Goal: Obtain resource: Obtain resource

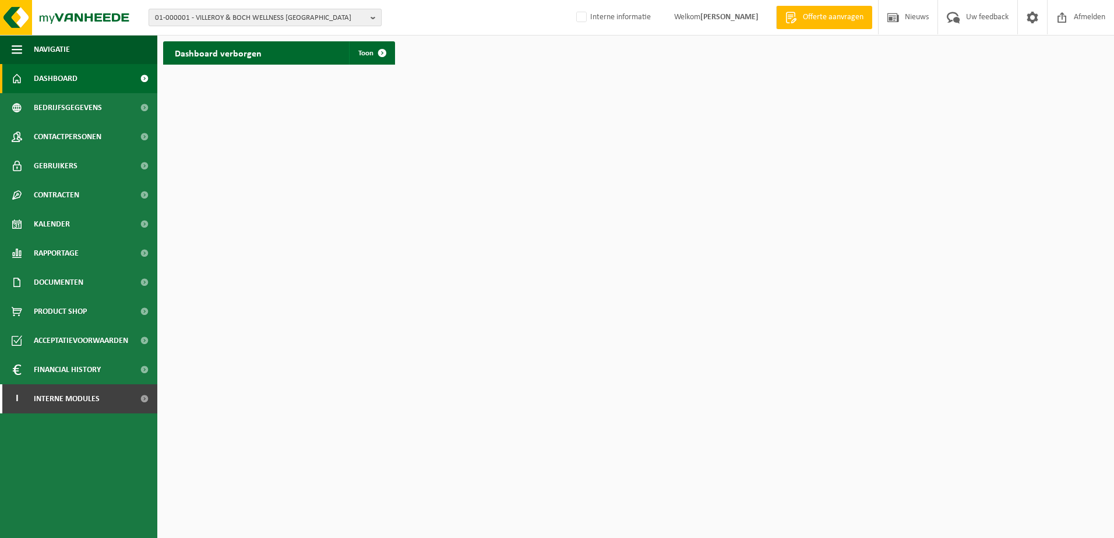
click at [192, 17] on span "01-000001 - VILLEROY & BOCH WELLNESS NV" at bounding box center [260, 17] width 211 height 17
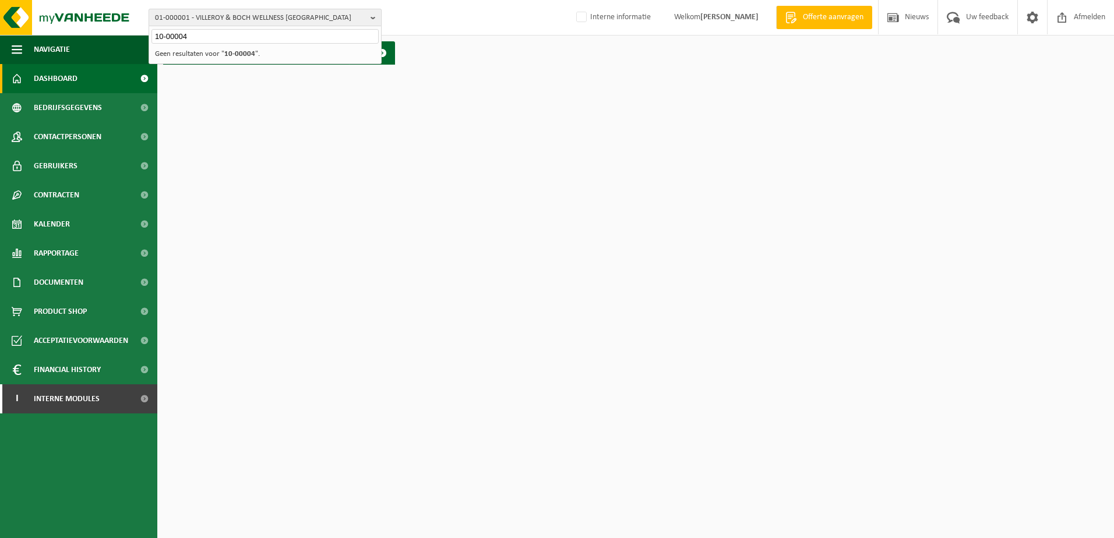
type input "10-00004"
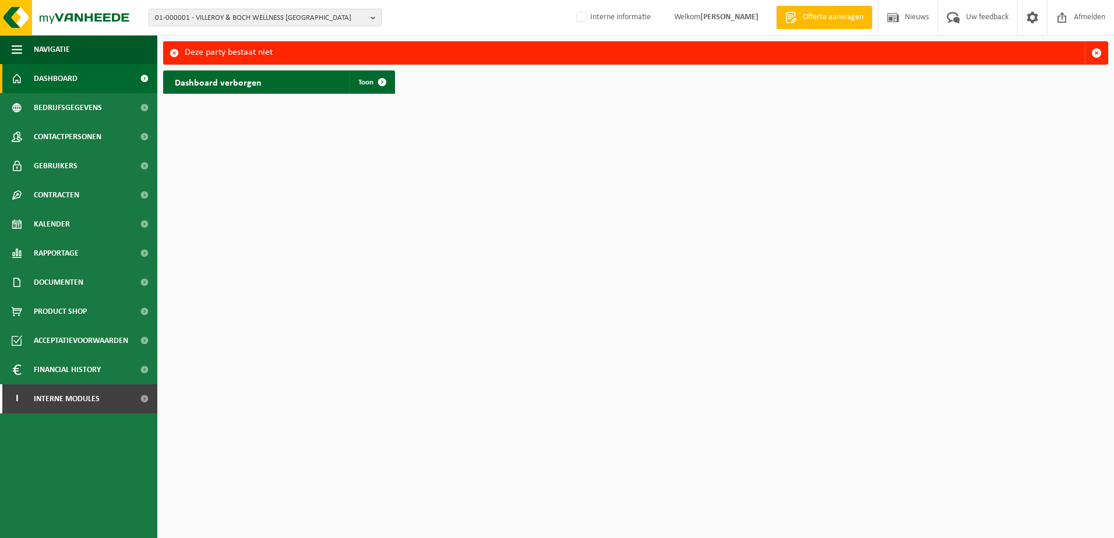
click at [322, 18] on span "01-000001 - VILLEROY & BOCH WELLNESS [GEOGRAPHIC_DATA]" at bounding box center [260, 17] width 211 height 17
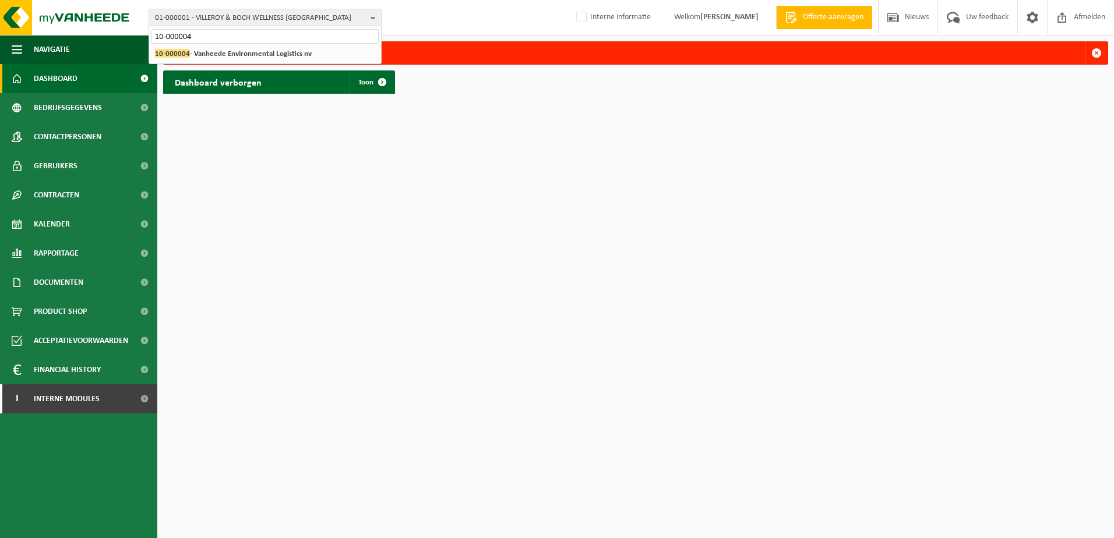
click at [210, 37] on input "10-000004" at bounding box center [264, 36] width 227 height 15
type input "10-086083"
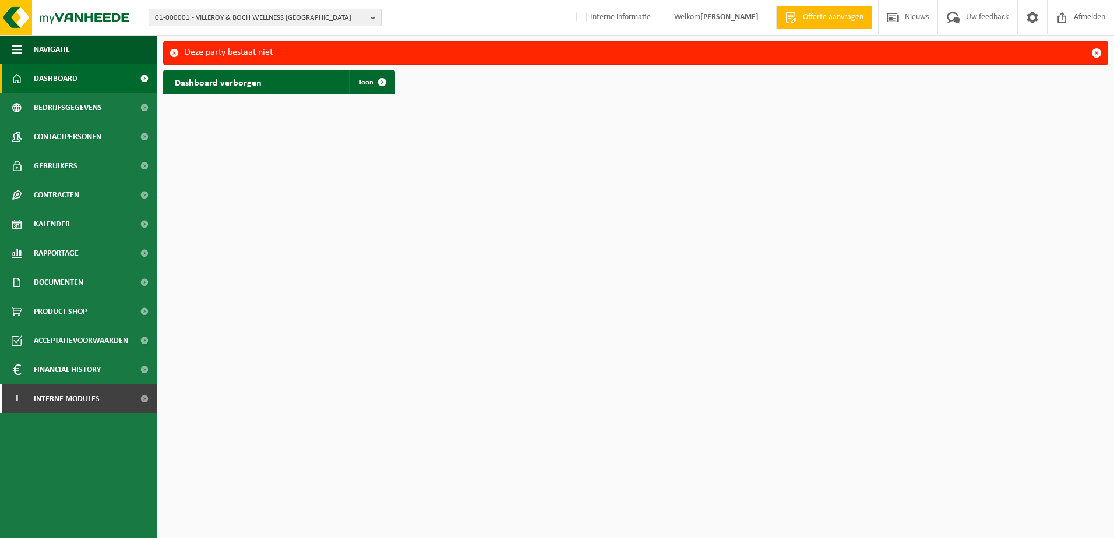
click at [183, 19] on span "01-000001 - VILLEROY & BOCH WELLNESS [GEOGRAPHIC_DATA]" at bounding box center [260, 17] width 211 height 17
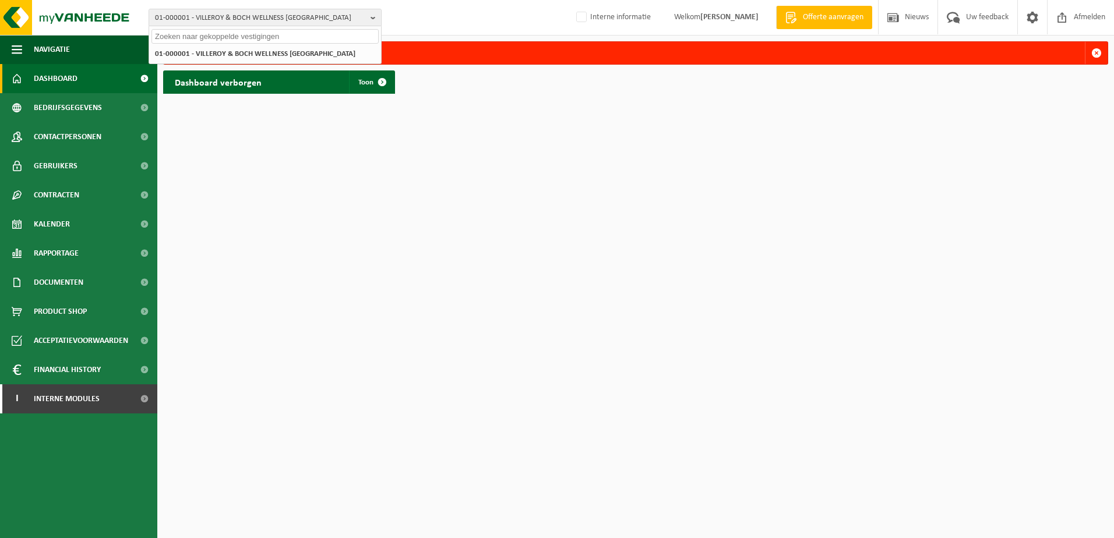
click at [176, 34] on input "text" at bounding box center [264, 36] width 227 height 15
paste input "01-086083"
type input "01-086083"
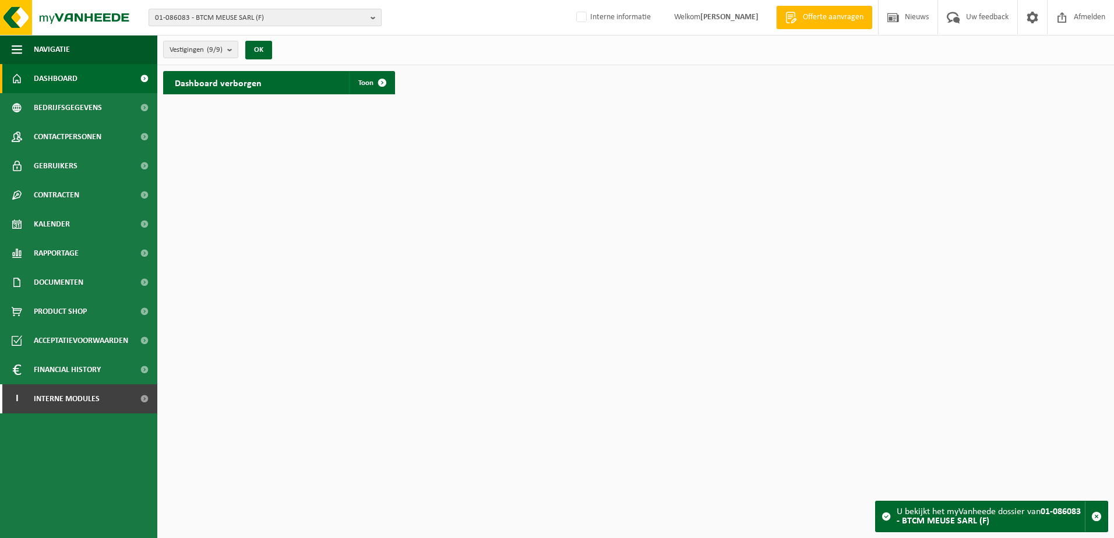
click at [375, 21] on b "button" at bounding box center [375, 17] width 10 height 16
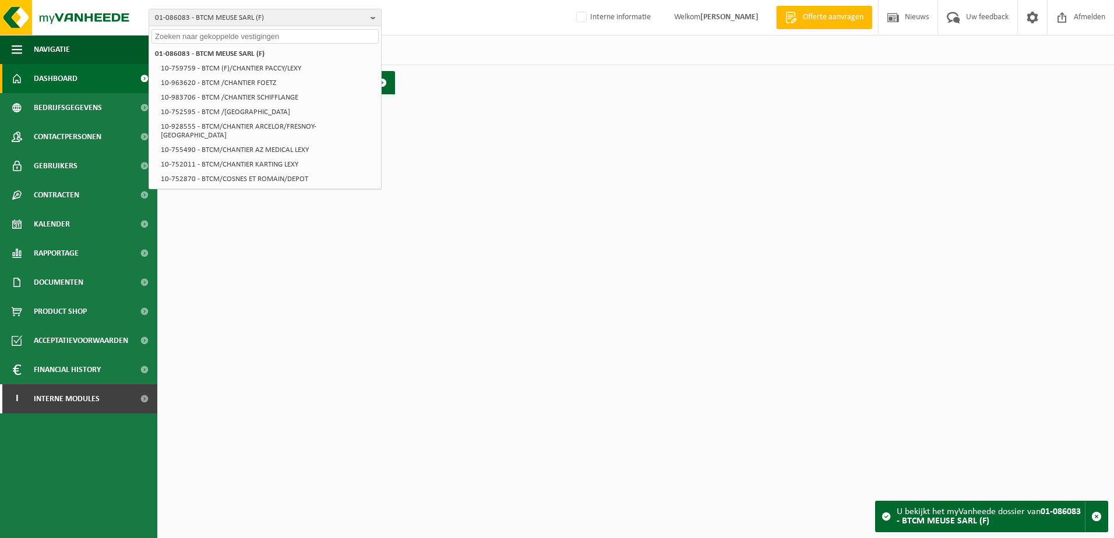
paste input "10-785790"
type input "10-785790"
click at [193, 38] on input "10-785790" at bounding box center [264, 36] width 227 height 15
click at [201, 35] on input "10-785790" at bounding box center [264, 36] width 227 height 15
click at [423, 185] on html "01-086083 - BTCM MEUSE SARL (F) 10-785790 01-086083 - BTCM MEUSE SARL (F) 10-75…" at bounding box center [557, 269] width 1114 height 538
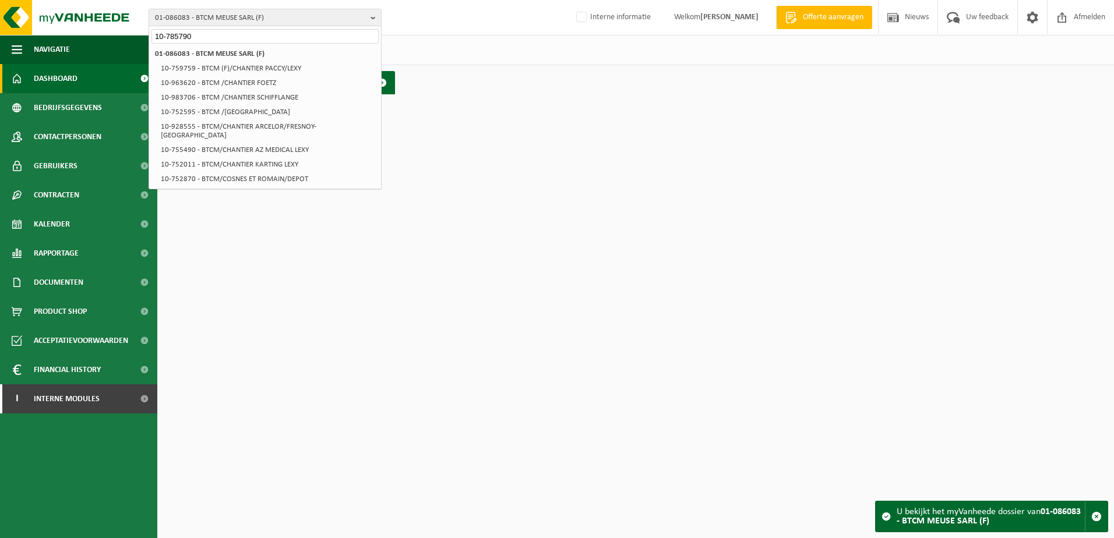
click at [399, 54] on div "Vestigingen (9/9) Alles selecteren Alles deselecteren Actieve selecteren BTCM M…" at bounding box center [635, 50] width 956 height 30
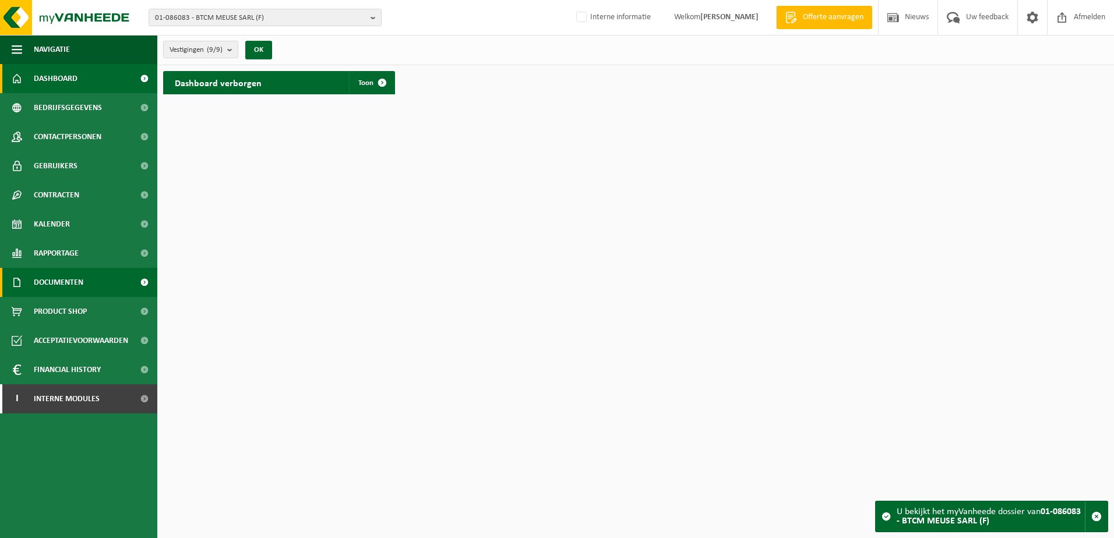
click at [62, 285] on span "Documenten" at bounding box center [59, 282] width 50 height 29
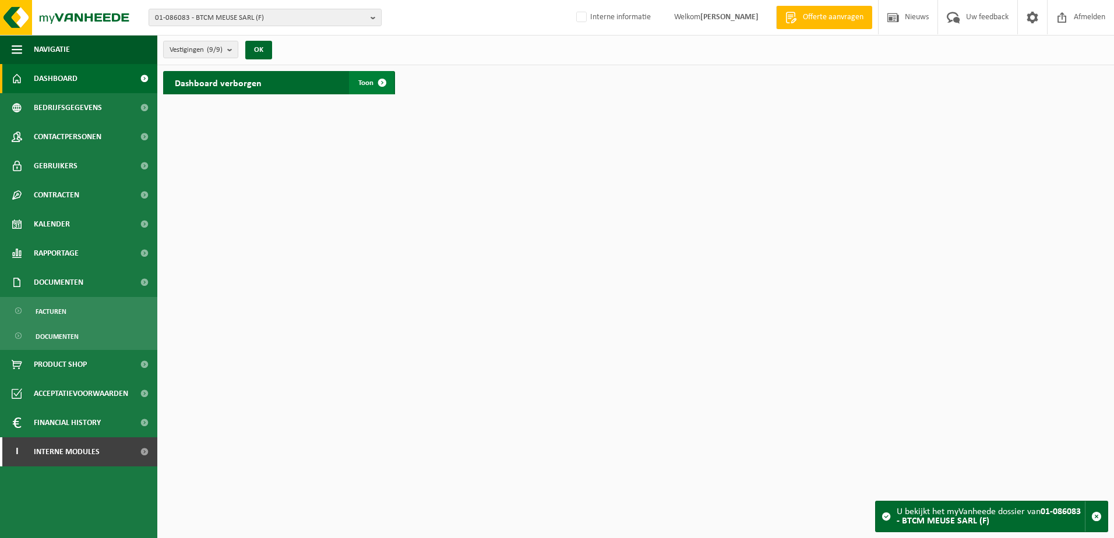
click at [386, 82] on span at bounding box center [381, 82] width 23 height 23
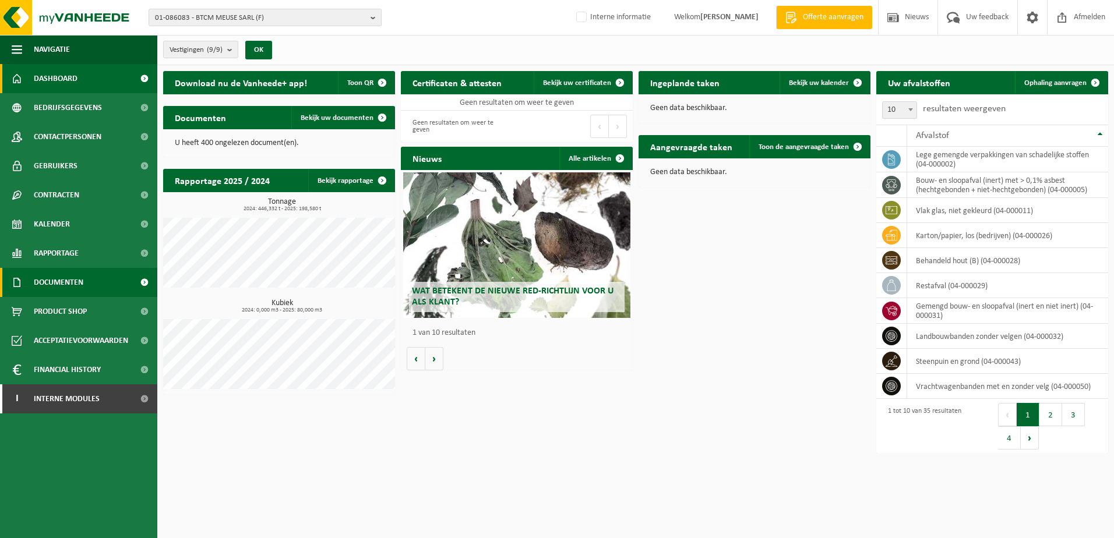
click at [43, 287] on span "Documenten" at bounding box center [59, 282] width 50 height 29
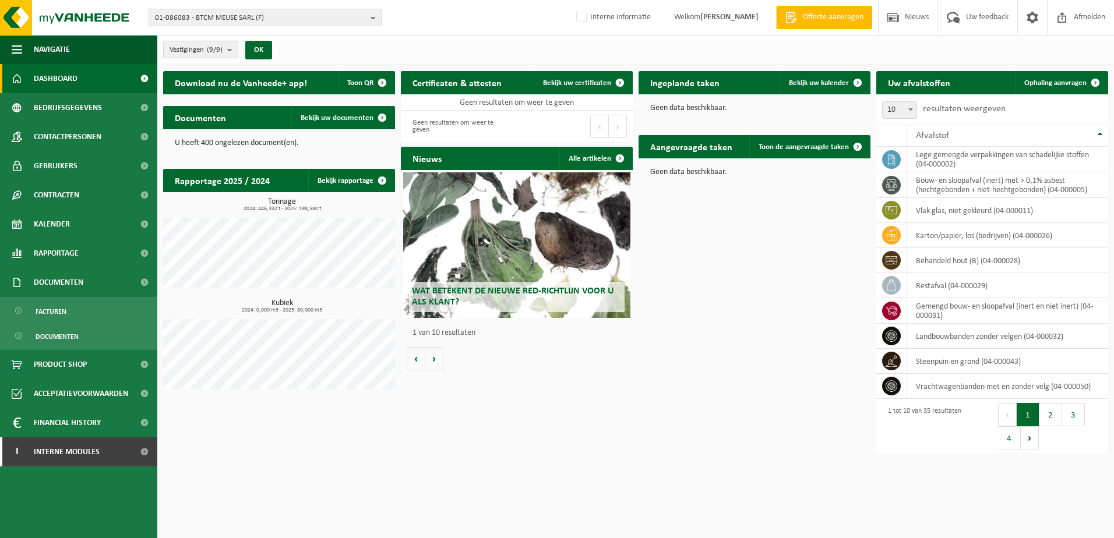
click at [231, 54] on b "submit" at bounding box center [232, 49] width 10 height 16
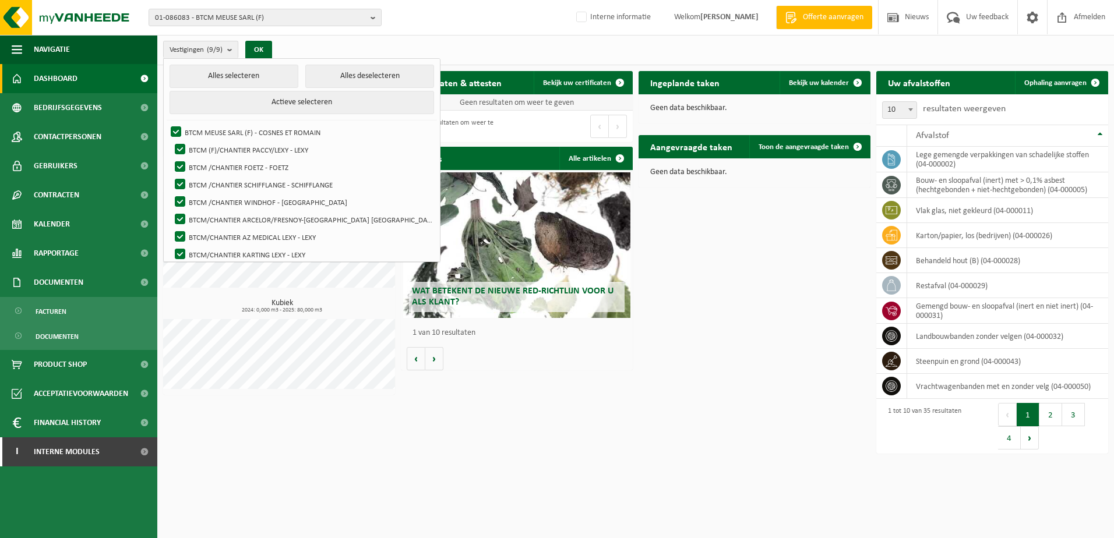
click at [560, 106] on td "Geen resultaten om weer te geven" at bounding box center [517, 102] width 232 height 16
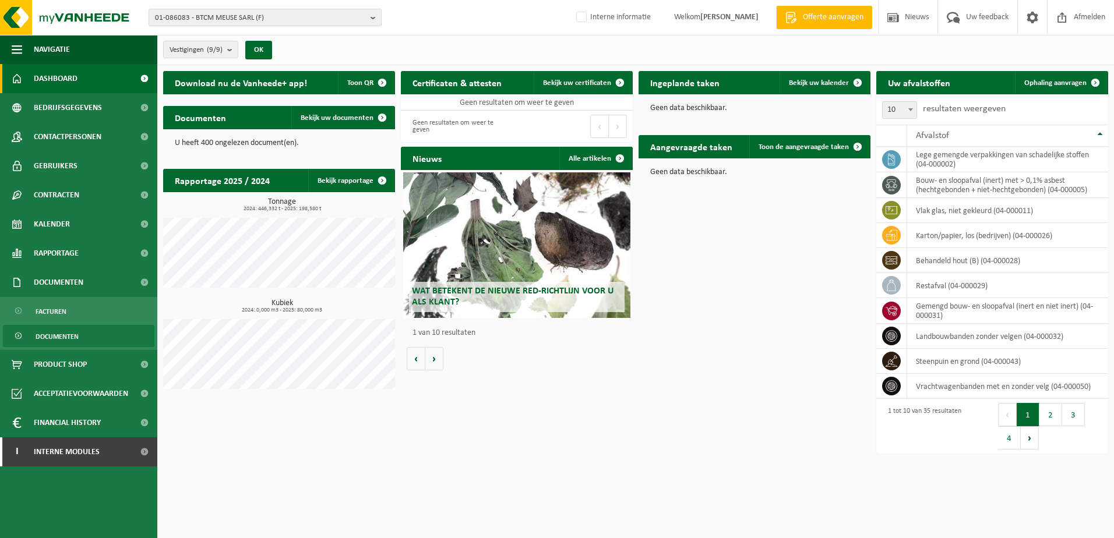
click at [62, 338] on span "Documenten" at bounding box center [57, 337] width 43 height 22
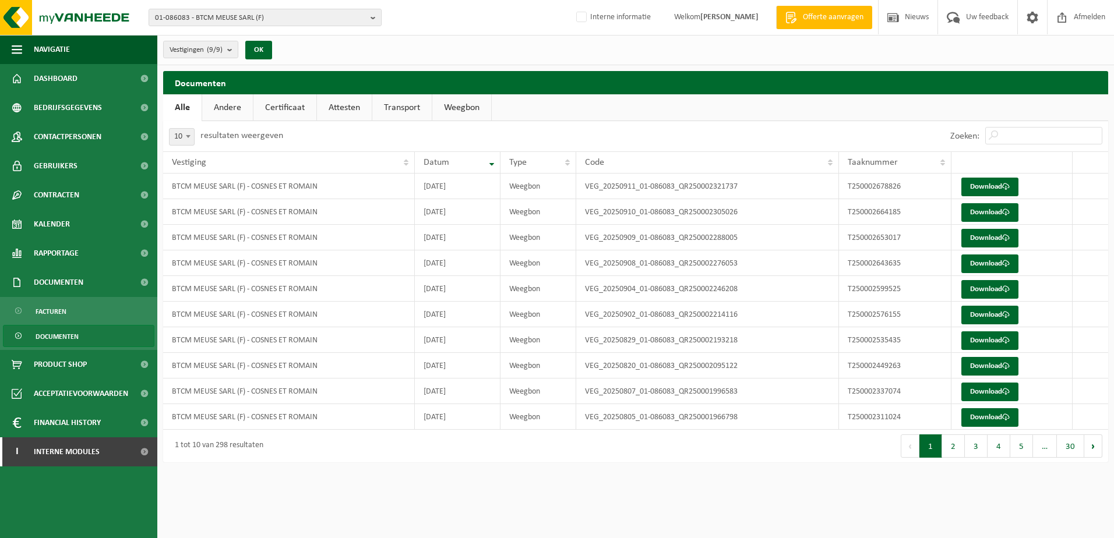
click at [337, 111] on link "Attesten" at bounding box center [344, 107] width 55 height 27
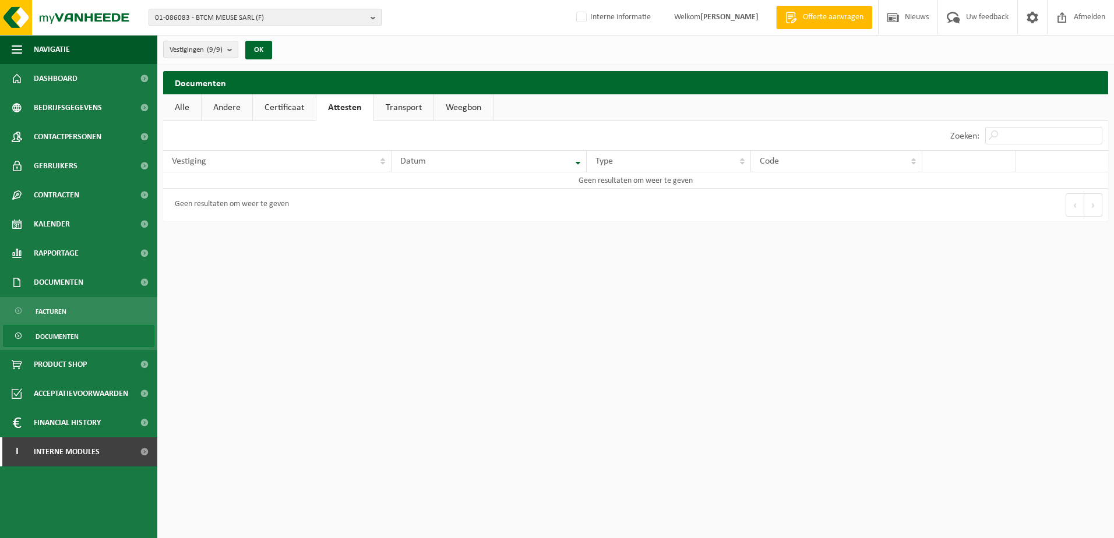
click at [307, 109] on link "Certificaat" at bounding box center [284, 107] width 63 height 27
click at [281, 8] on div "01-086083 - BTCM MEUSE SARL (F) 01-086083 - BTCM MEUSE SARL (F) 10-759759 - BTC…" at bounding box center [557, 18] width 1114 height 36
click at [266, 19] on span "01-086083 - BTCM MEUSE SARL (F)" at bounding box center [260, 17] width 211 height 17
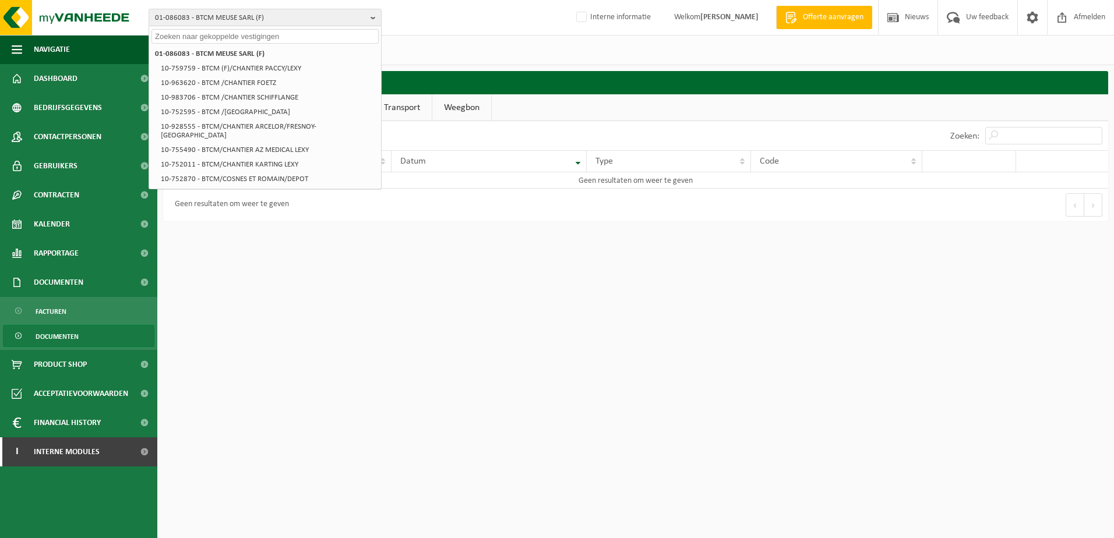
paste input "10-185364"
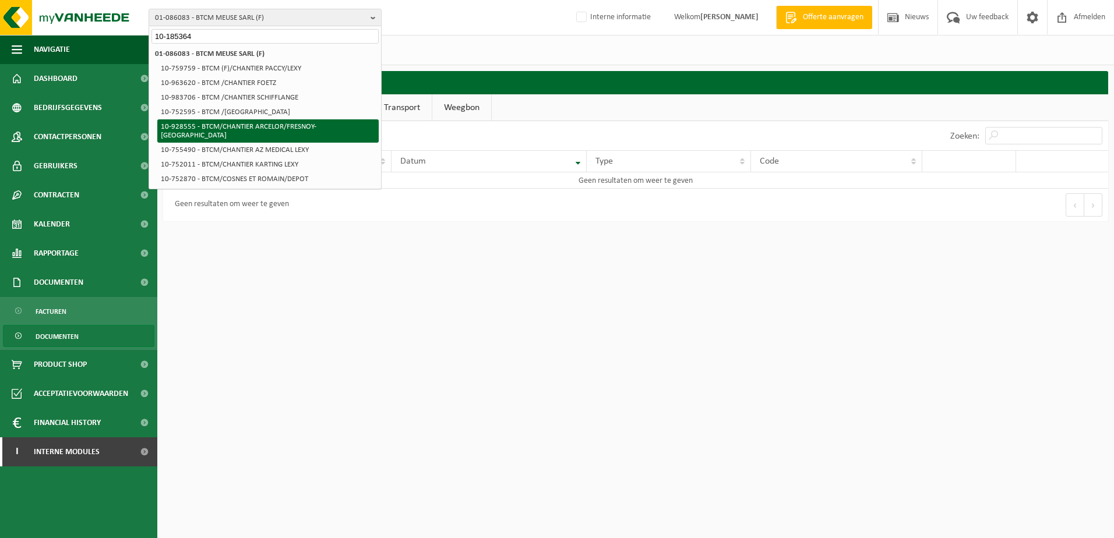
type input "10-185364"
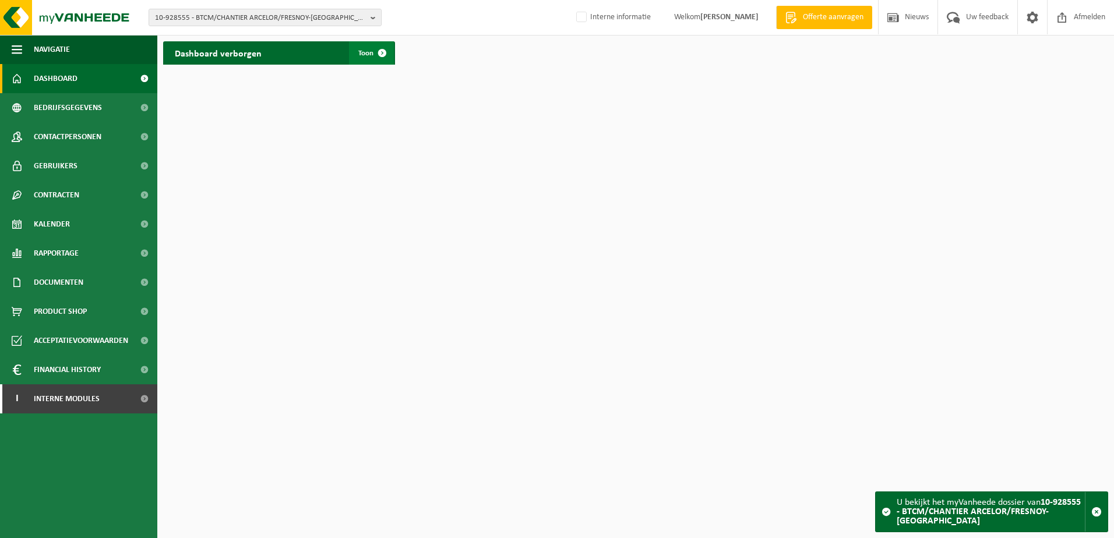
click at [386, 56] on span at bounding box center [381, 52] width 23 height 23
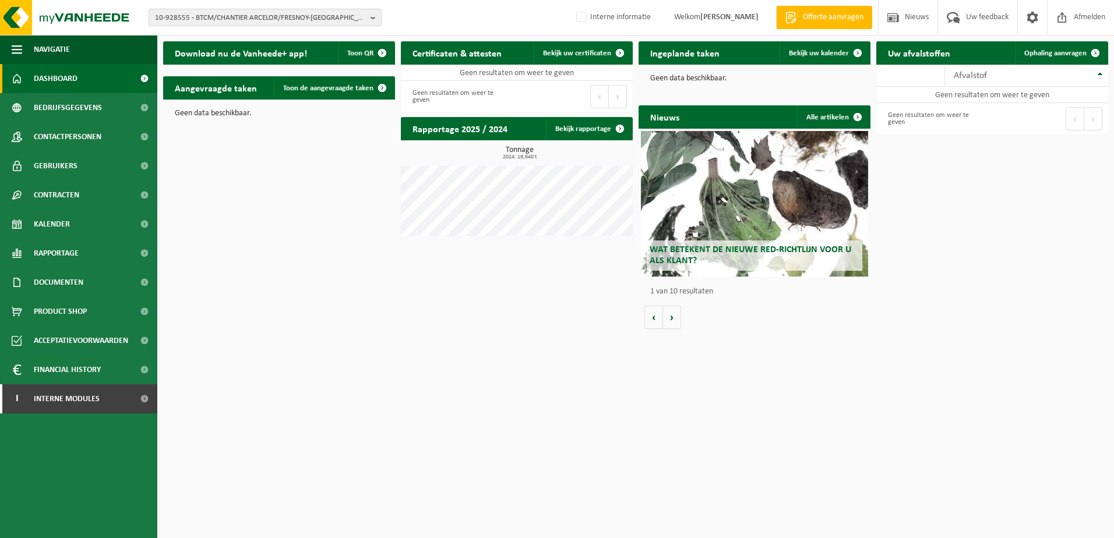
click at [377, 20] on b "button" at bounding box center [375, 17] width 10 height 16
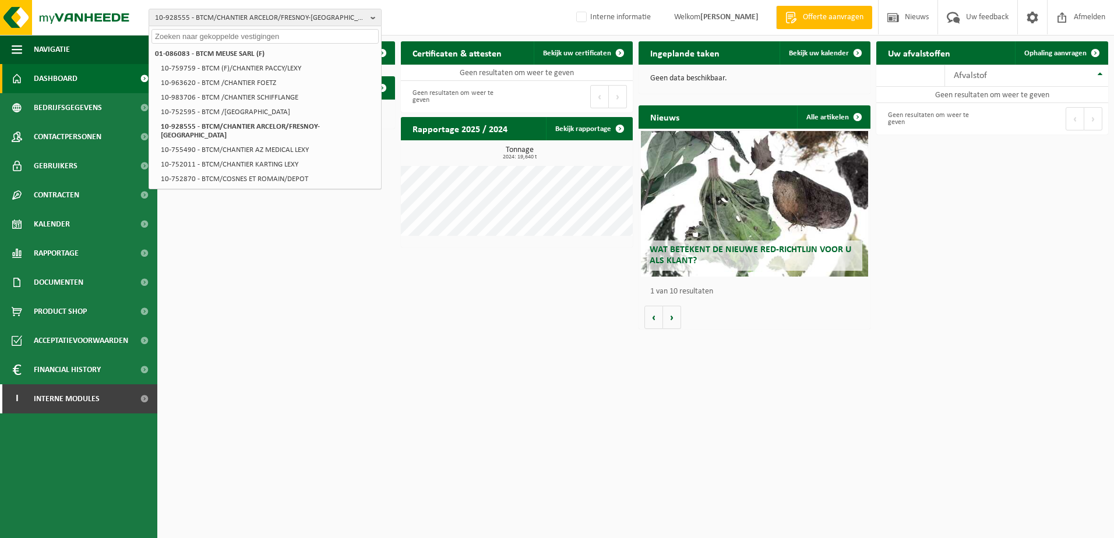
paste input "10-689738"
click at [192, 222] on div "Download nu de Vanheede+ app! Toon QR Certificaten & attesten Bekijk uw certifi…" at bounding box center [635, 185] width 951 height 299
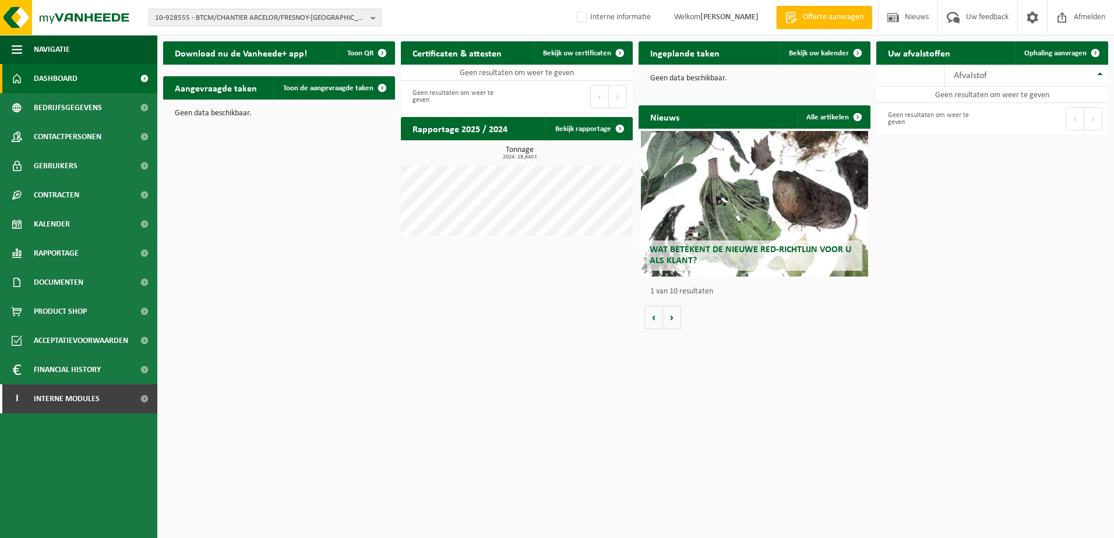
click at [191, 16] on span "10-928555 - BTCM/CHANTIER ARCELOR/FRESNOY-LE-GRAND" at bounding box center [260, 17] width 211 height 17
type input "10-689738"
click at [203, 57] on strong "10-689738 - D3 CONSTRUCTION SA" at bounding box center [210, 53] width 110 height 9
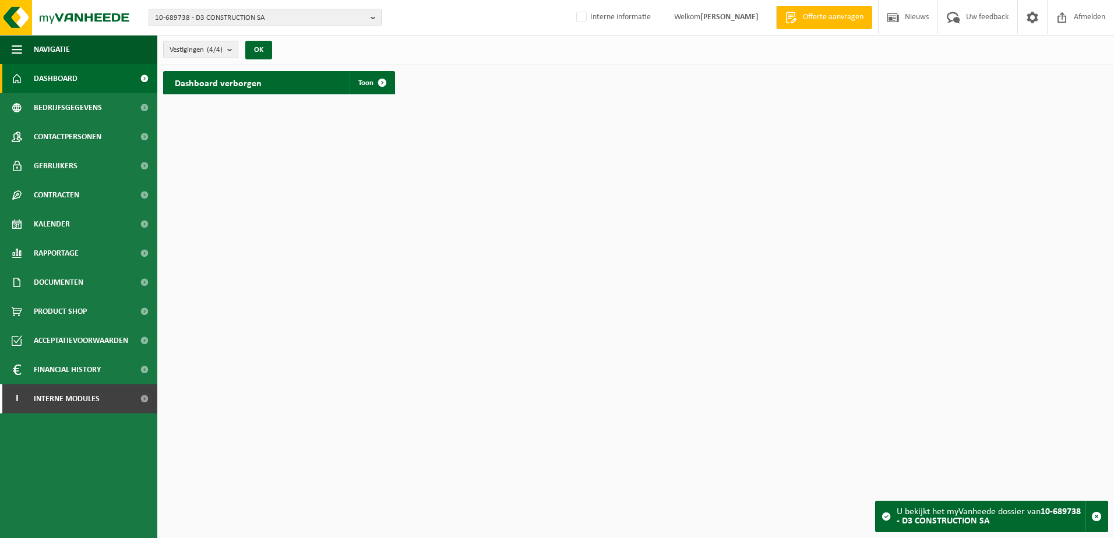
click at [271, 87] on div "Dashboard verborgen Toon" at bounding box center [279, 82] width 232 height 23
click at [238, 54] on b "submit" at bounding box center [232, 49] width 10 height 16
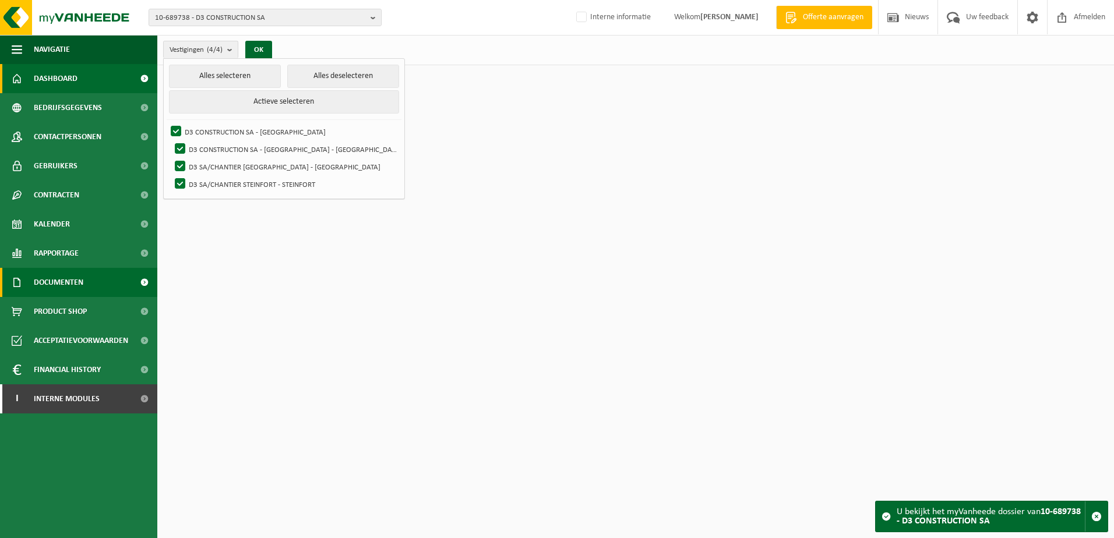
click at [44, 281] on span "Documenten" at bounding box center [59, 282] width 50 height 29
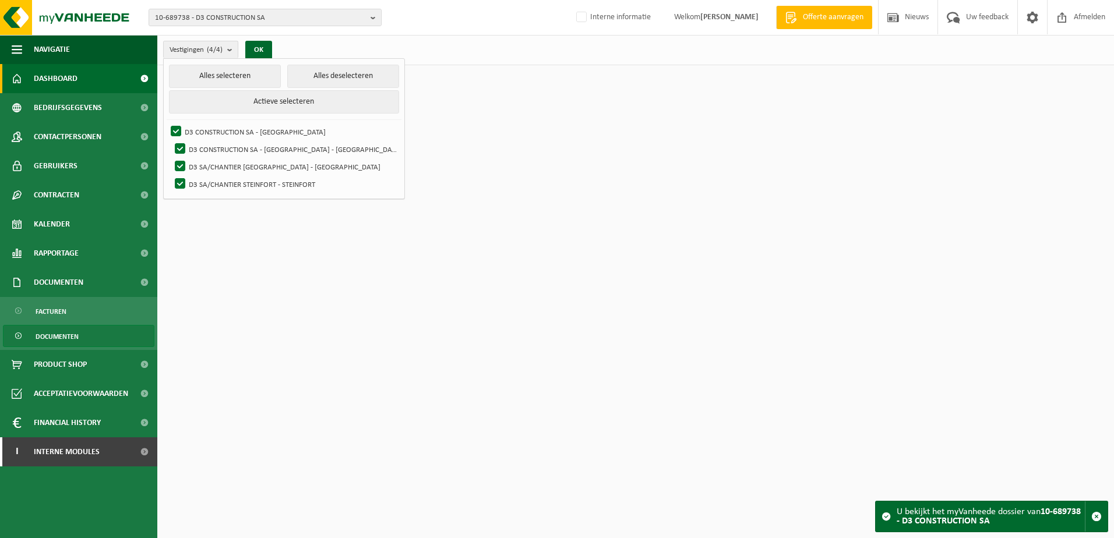
click at [51, 338] on span "Documenten" at bounding box center [57, 337] width 43 height 22
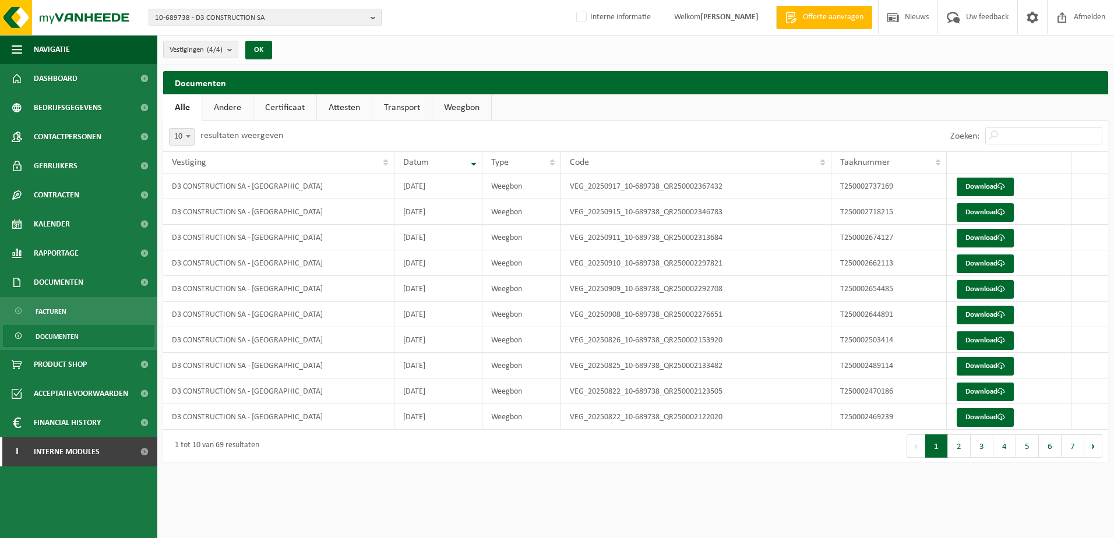
click at [296, 106] on link "Certificaat" at bounding box center [284, 107] width 63 height 27
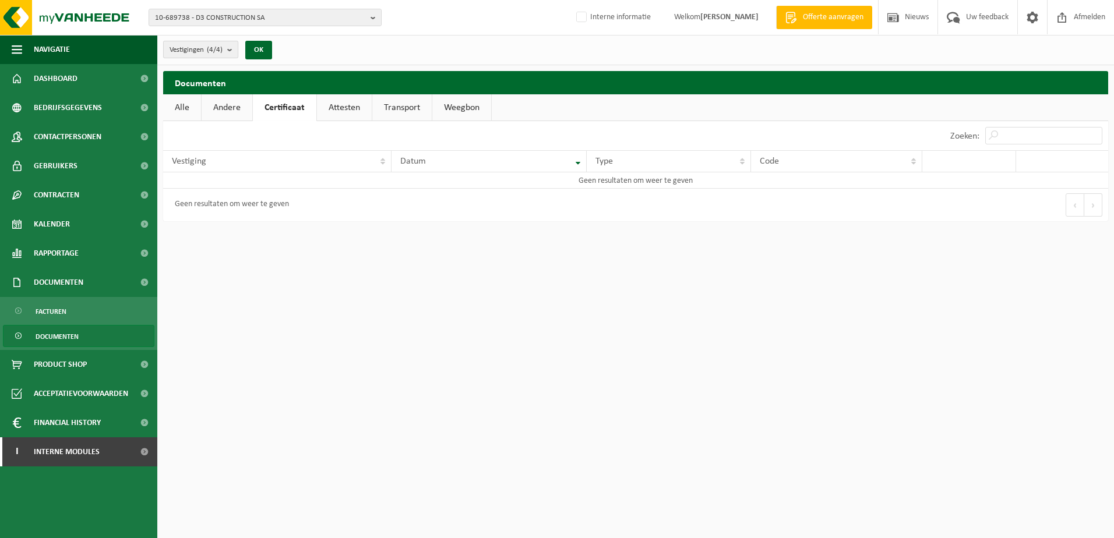
click at [238, 48] on b "submit" at bounding box center [232, 49] width 10 height 16
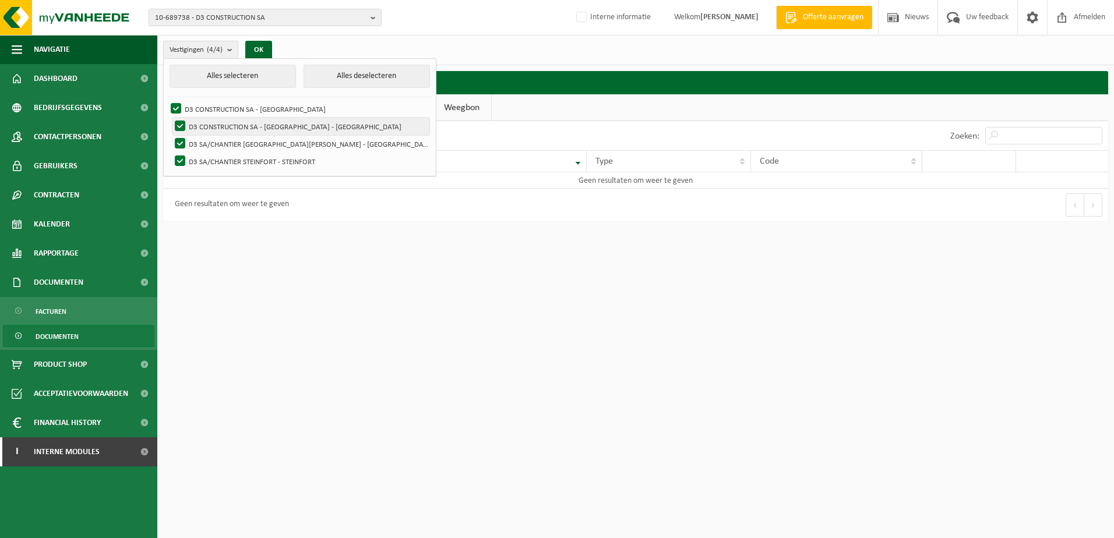
click at [235, 127] on label "D3 CONSTRUCTION SA - [GEOGRAPHIC_DATA] - [GEOGRAPHIC_DATA]" at bounding box center [300, 126] width 257 height 17
click at [171, 118] on input "D3 CONSTRUCTION SA - [GEOGRAPHIC_DATA] - [GEOGRAPHIC_DATA]" at bounding box center [170, 117] width 1 height 1
click at [179, 121] on label "D3 CONSTRUCTION SA - [GEOGRAPHIC_DATA] - [GEOGRAPHIC_DATA]" at bounding box center [300, 126] width 257 height 17
click at [171, 118] on input "D3 CONSTRUCTION SA - [GEOGRAPHIC_DATA] - [GEOGRAPHIC_DATA]" at bounding box center [170, 117] width 1 height 1
checkbox input "true"
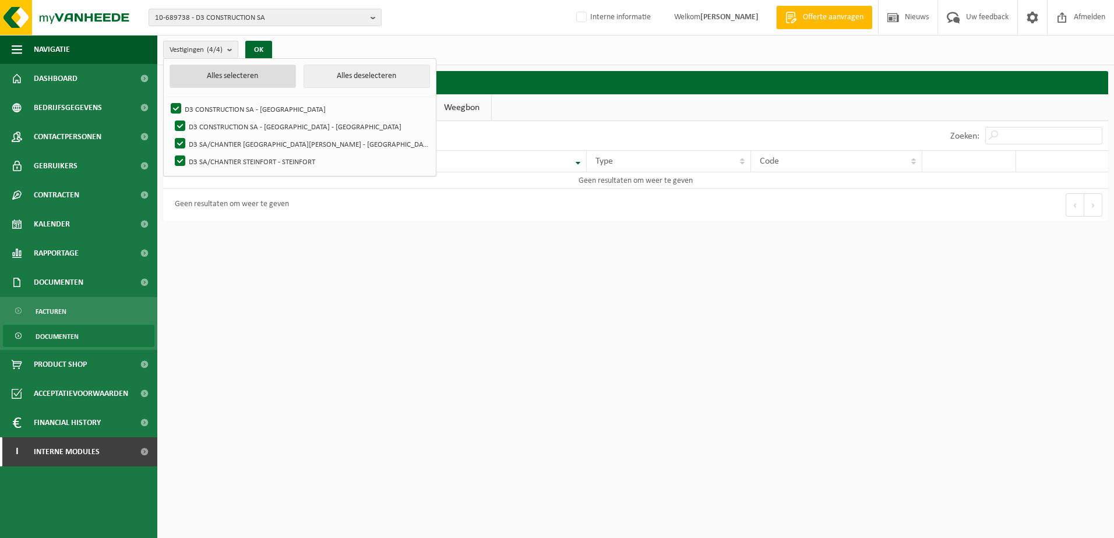
click at [180, 70] on button "Alles selecteren" at bounding box center [233, 76] width 127 height 23
click at [460, 294] on html "10-689738 - D3 CONSTRUCTION SA 10-765412 - GROUPE D3 CONSTRUCTION 10-689738 - D…" at bounding box center [557, 269] width 1114 height 538
